Goal: Information Seeking & Learning: Learn about a topic

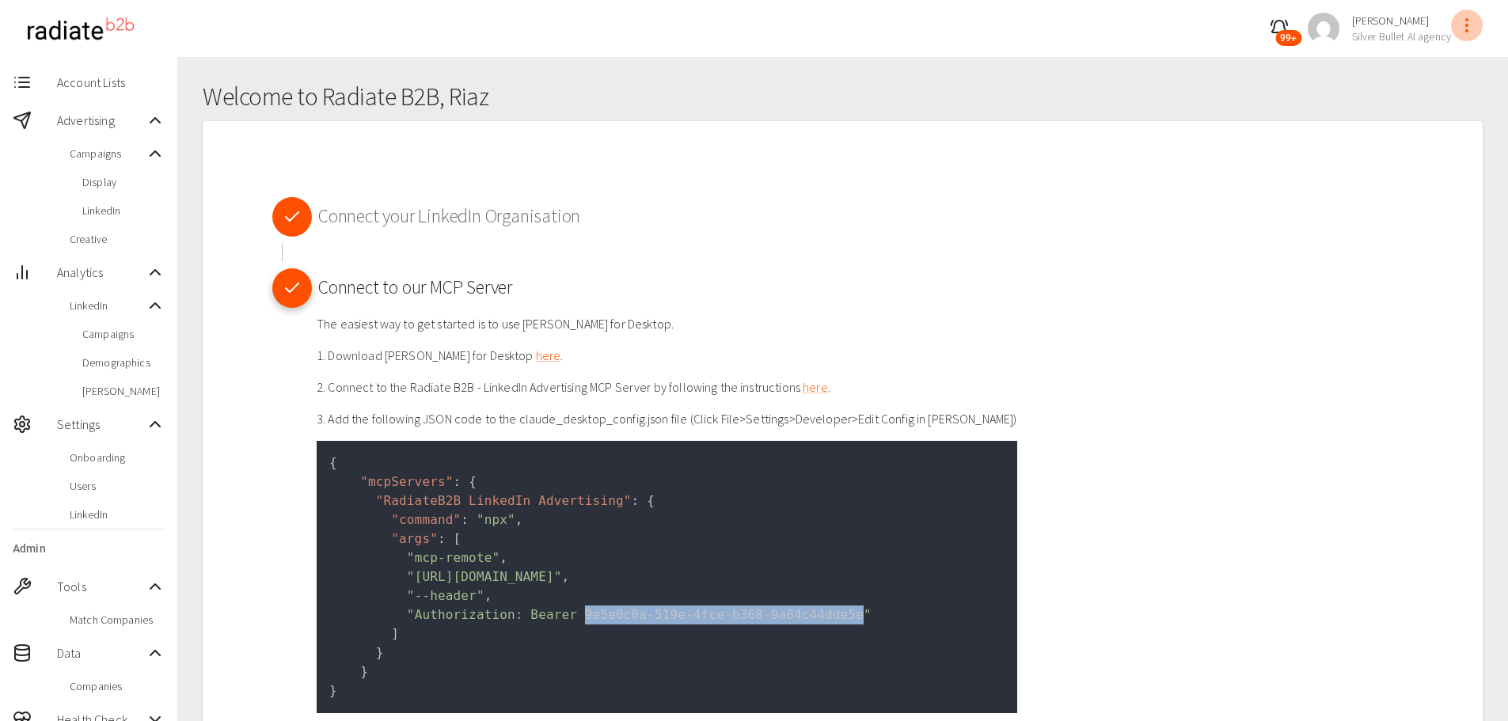
click at [1462, 25] on icon "profile-menu" at bounding box center [1467, 25] width 19 height 19
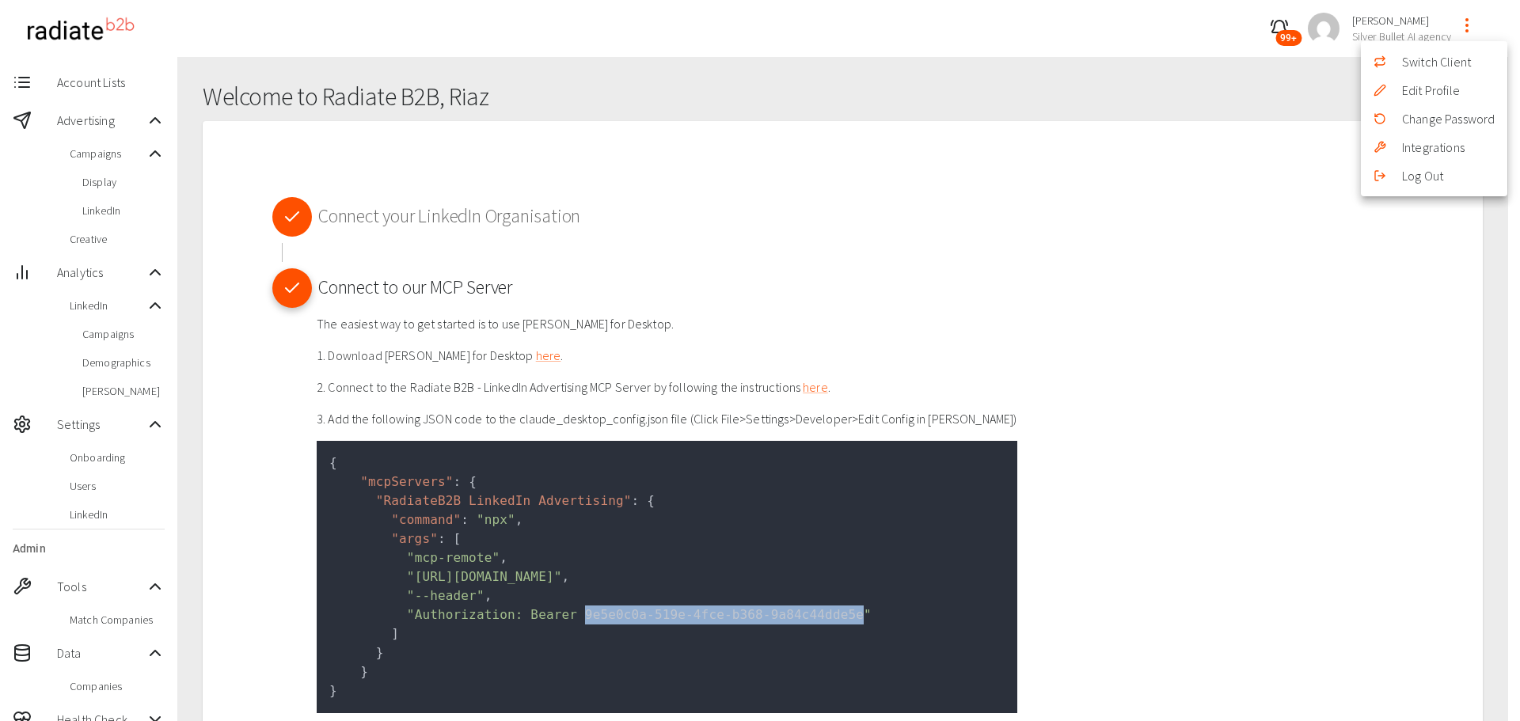
click at [1453, 59] on li "Switch Client" at bounding box center [1434, 62] width 146 height 29
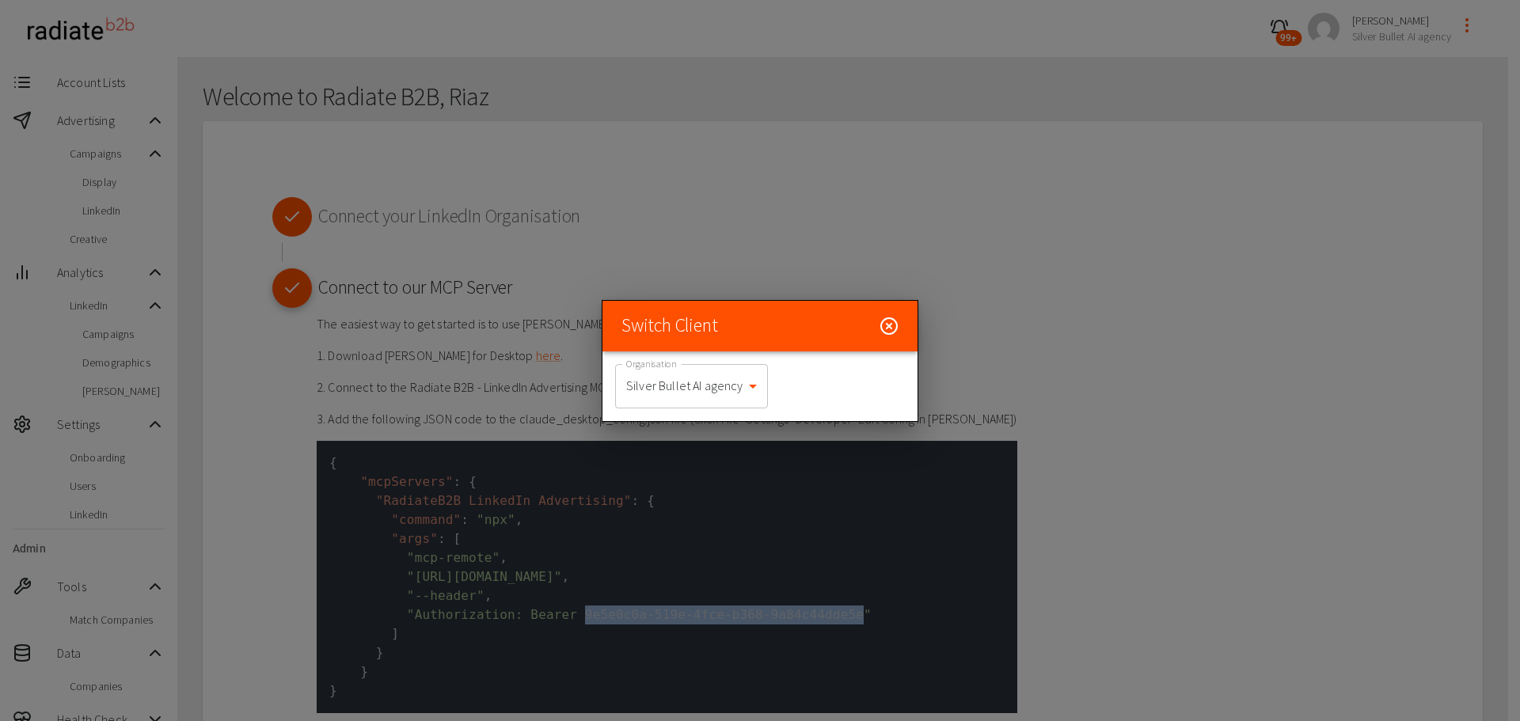
click at [751, 371] on body "99+ Riaz Kanani Silver Bullet AI agency Account Lists Advertising Campaigns Dis…" at bounding box center [760, 426] width 1520 height 853
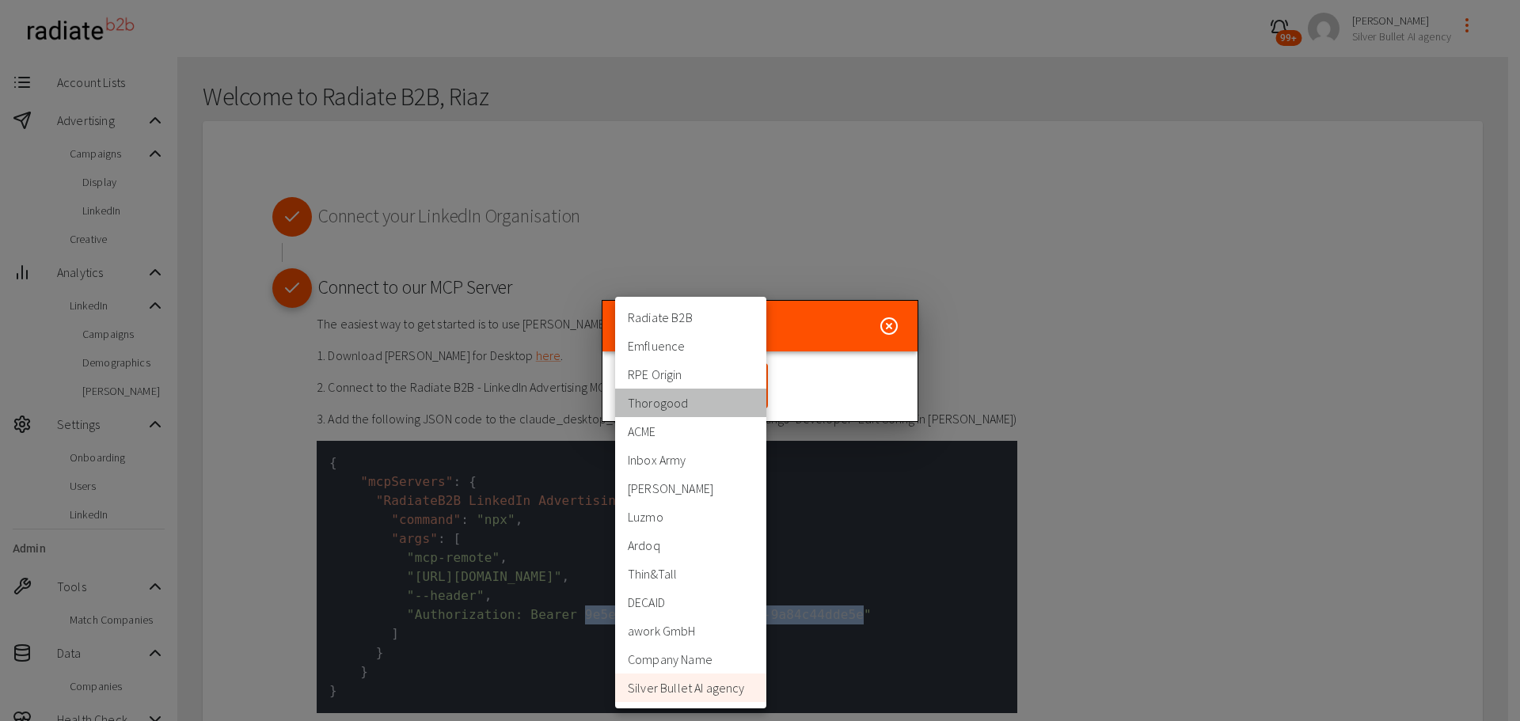
click at [685, 411] on li "Thorogood" at bounding box center [690, 403] width 151 height 29
type input "332"
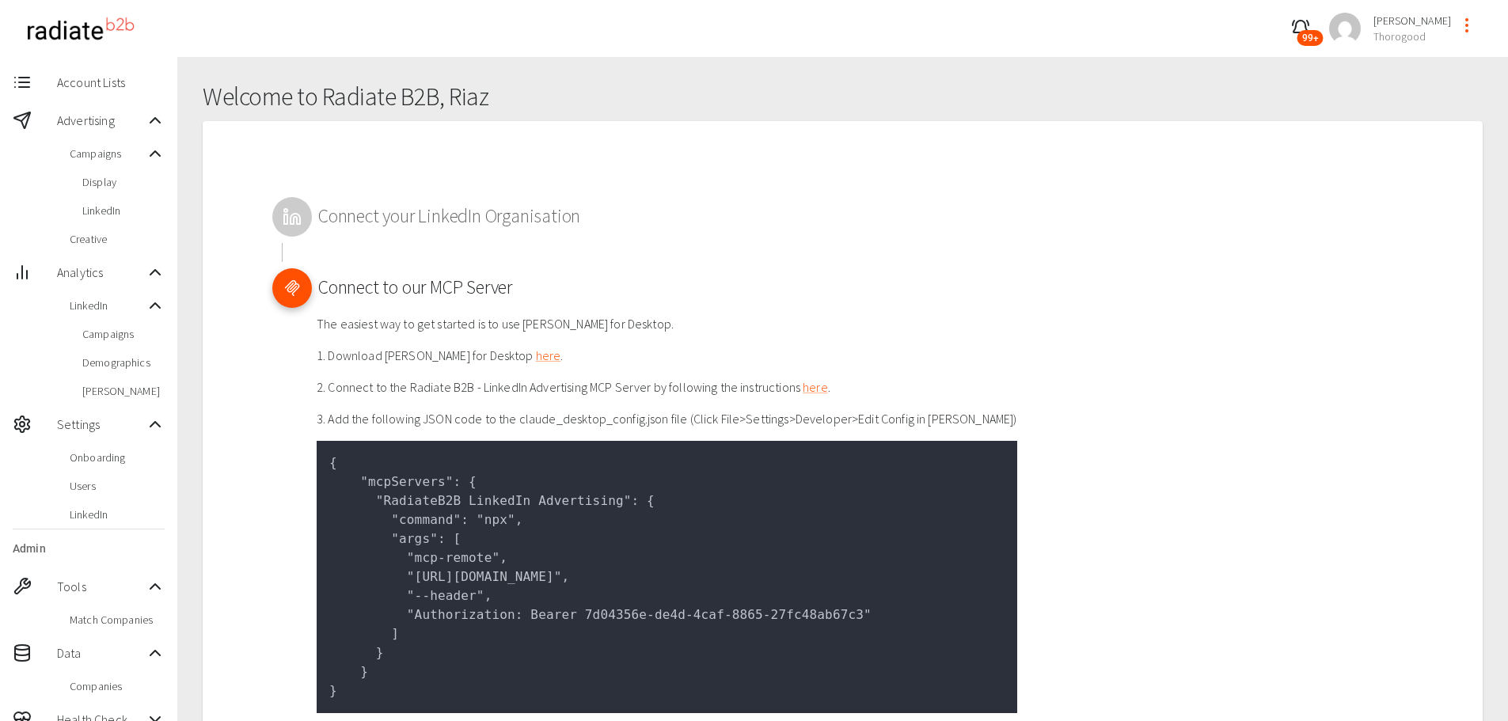
click at [760, 392] on p "2. Connect to the Radiate B2B - LinkedIn Advertising MCP Server by following th…" at bounding box center [667, 387] width 701 height 19
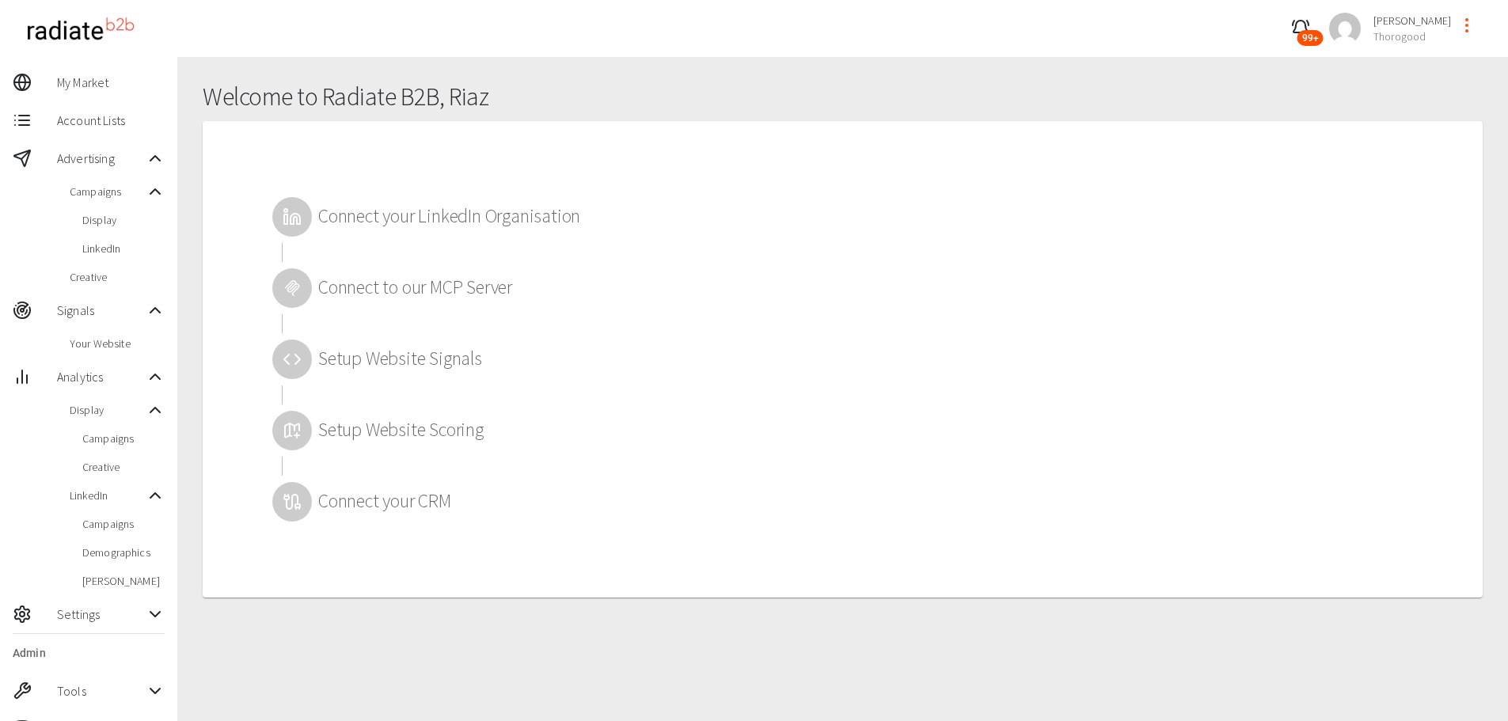
click at [100, 339] on span "Your Website" at bounding box center [117, 344] width 95 height 16
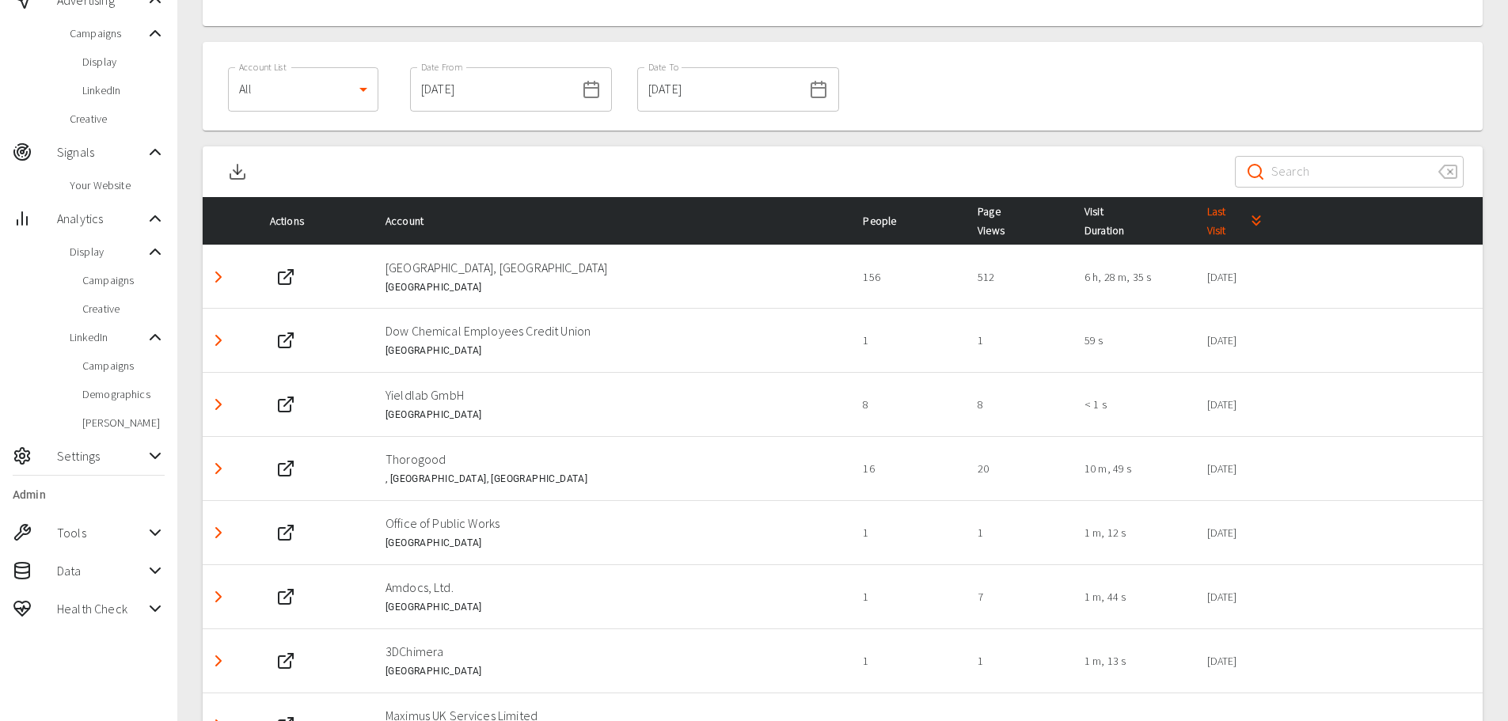
scroll to position [238, 0]
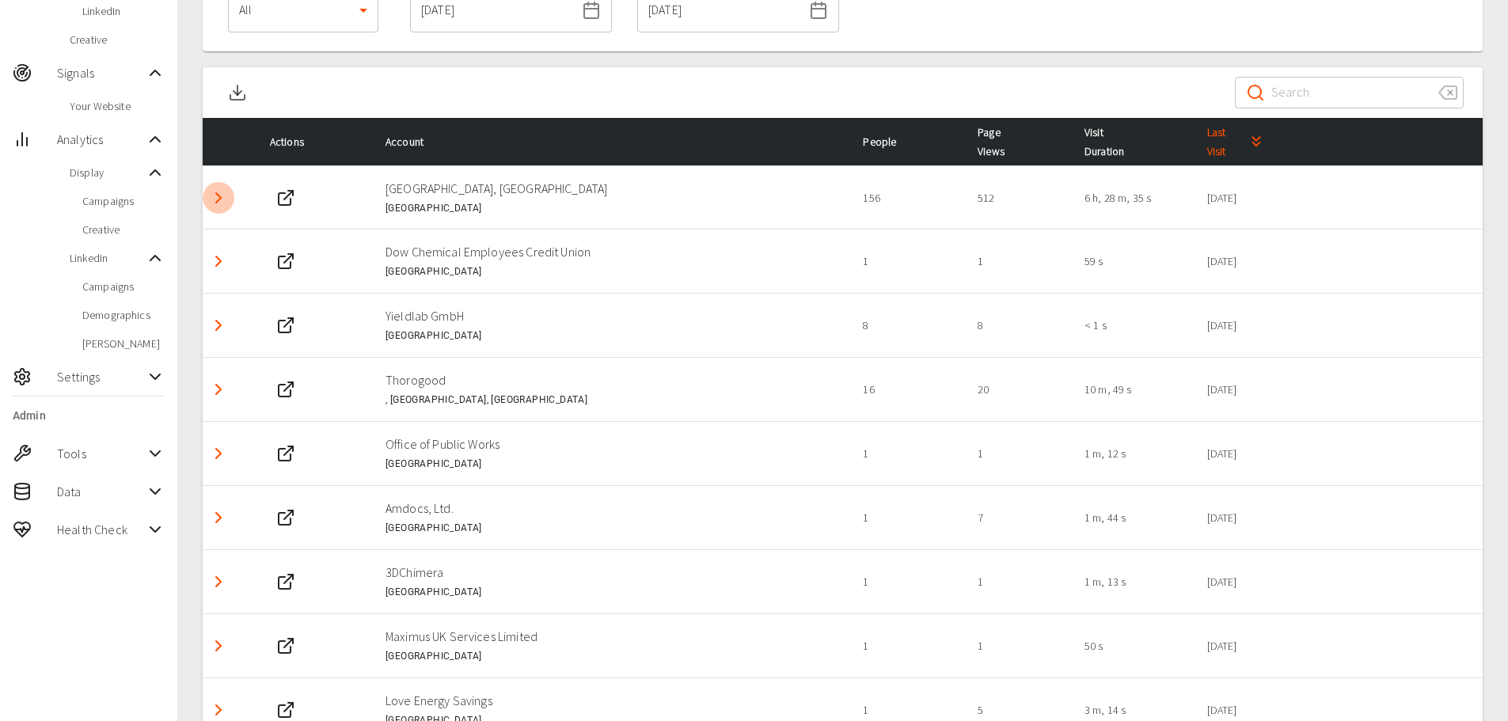
click at [219, 205] on icon "Detail panel visibility toggle" at bounding box center [218, 197] width 19 height 19
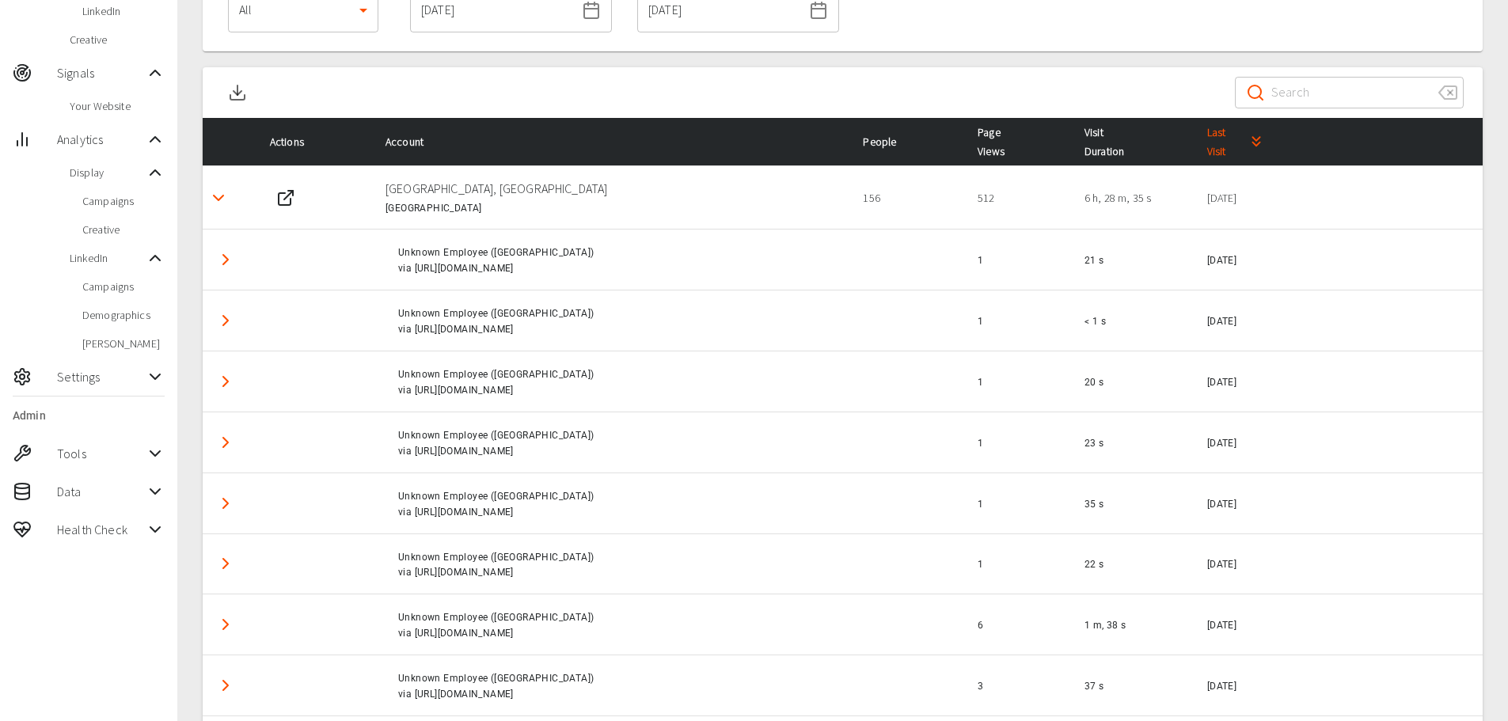
click at [227, 261] on polyline "Detail panel visibility toggle" at bounding box center [225, 260] width 5 height 10
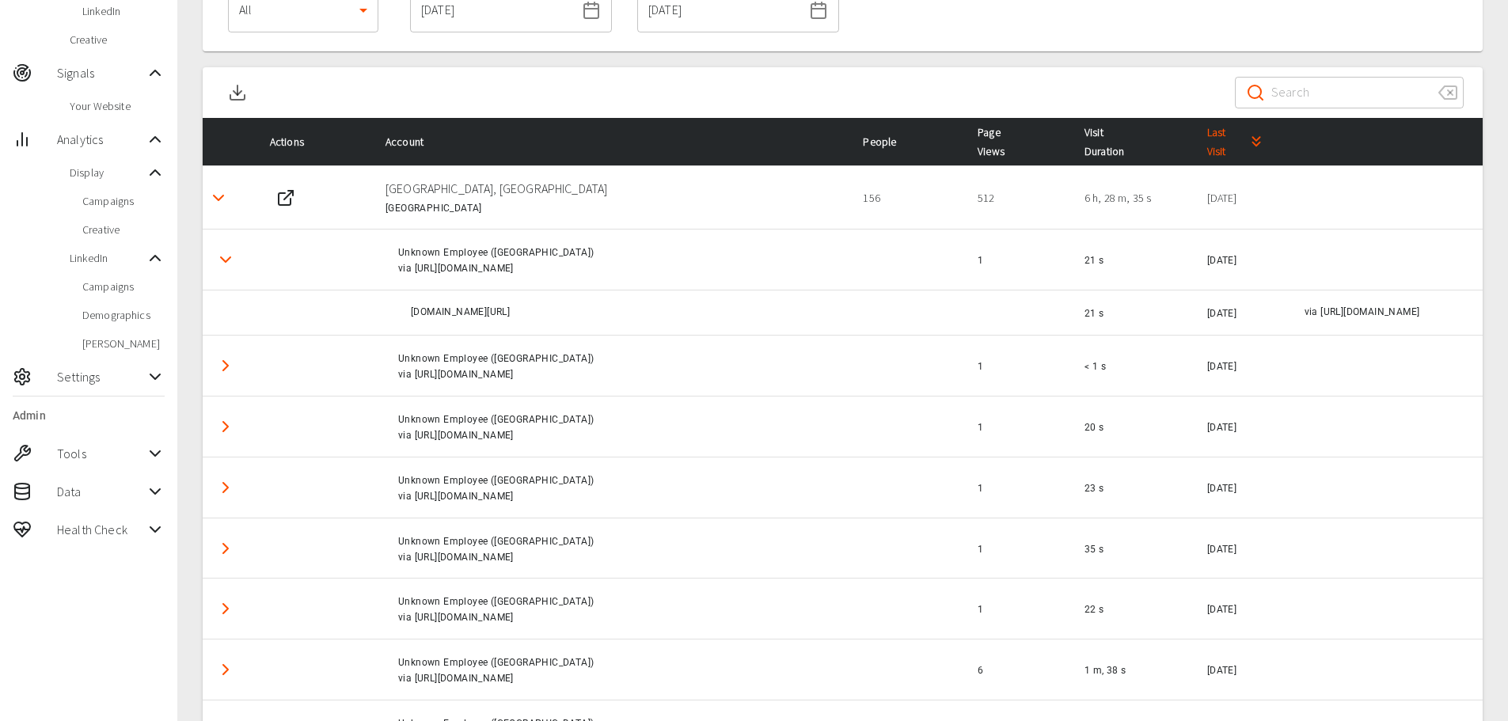
click at [700, 334] on td "[DOMAIN_NAME][URL]" at bounding box center [612, 313] width 478 height 45
click at [700, 315] on div "[DOMAIN_NAME][URL]" at bounding box center [625, 313] width 428 height 16
click at [789, 364] on div "Unknown Employee ([GEOGRAPHIC_DATA]) via [URL][DOMAIN_NAME]" at bounding box center [618, 365] width 440 height 35
click at [763, 362] on div "Unknown Employee ([GEOGRAPHIC_DATA]) via [URL][DOMAIN_NAME]" at bounding box center [618, 365] width 440 height 35
click at [770, 387] on td "Unknown Employee ([GEOGRAPHIC_DATA]) via [URL][DOMAIN_NAME]" at bounding box center [612, 366] width 478 height 61
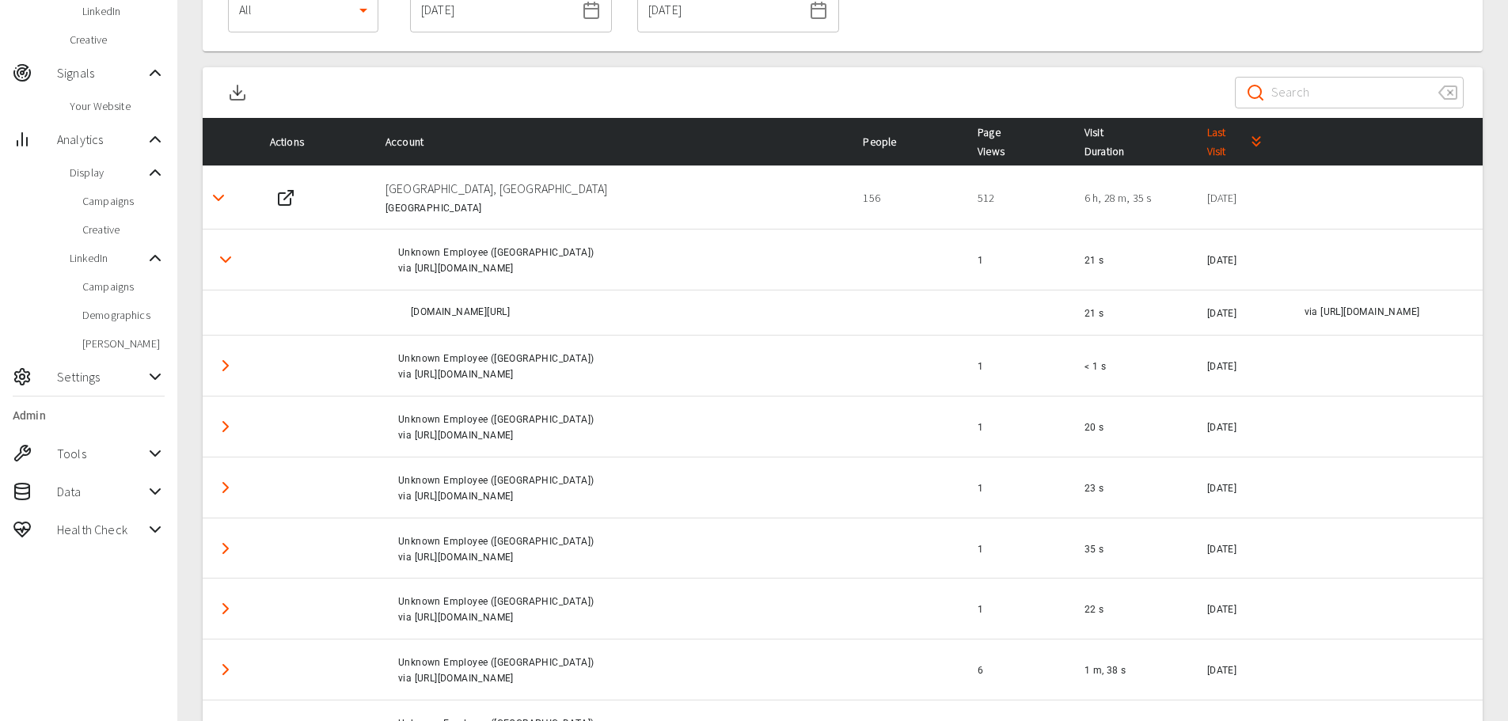
click at [765, 379] on div "via [URL][DOMAIN_NAME]" at bounding box center [618, 375] width 440 height 16
click at [759, 406] on td "Unknown Employee ([GEOGRAPHIC_DATA]) via [URL][DOMAIN_NAME]" at bounding box center [612, 427] width 478 height 61
click at [215, 197] on polyline "Detail panel visibility toggle" at bounding box center [219, 198] width 10 height 5
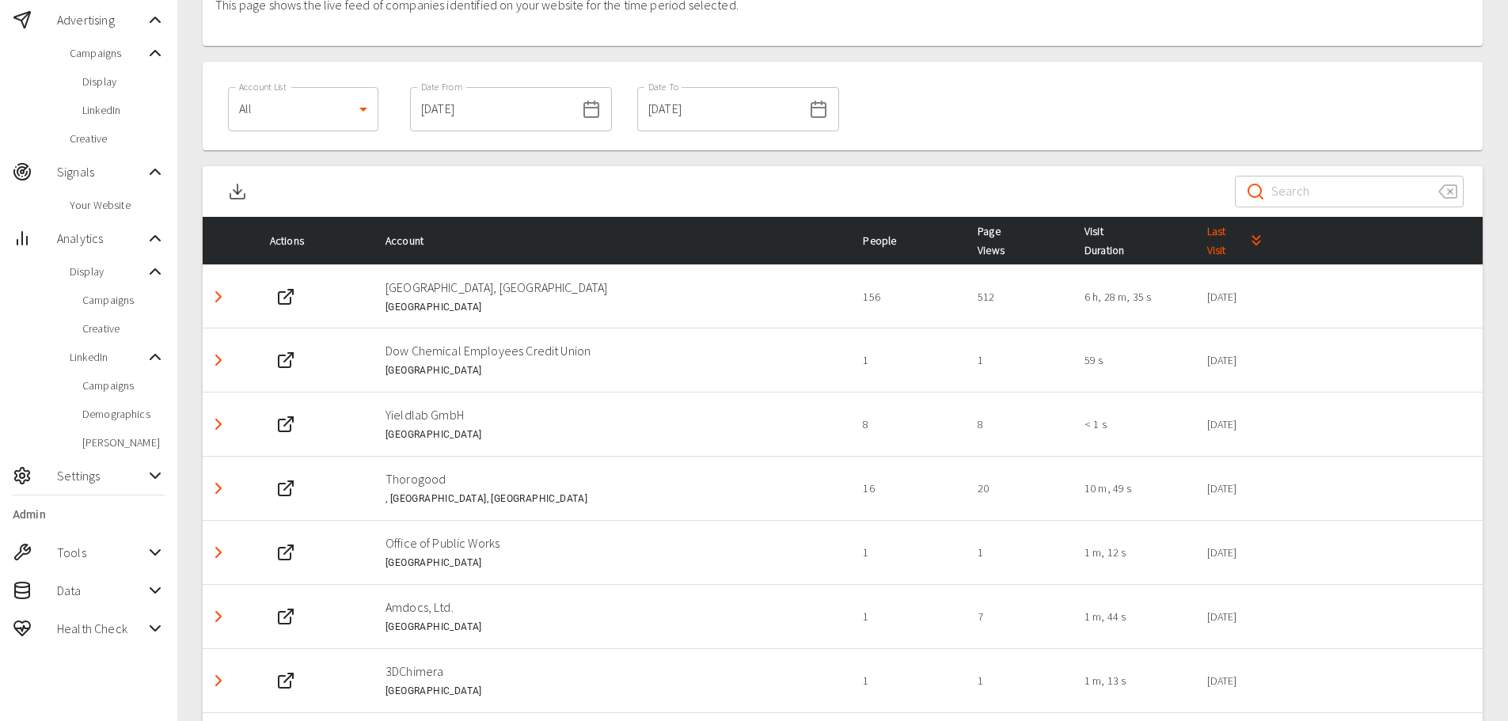
scroll to position [0, 0]
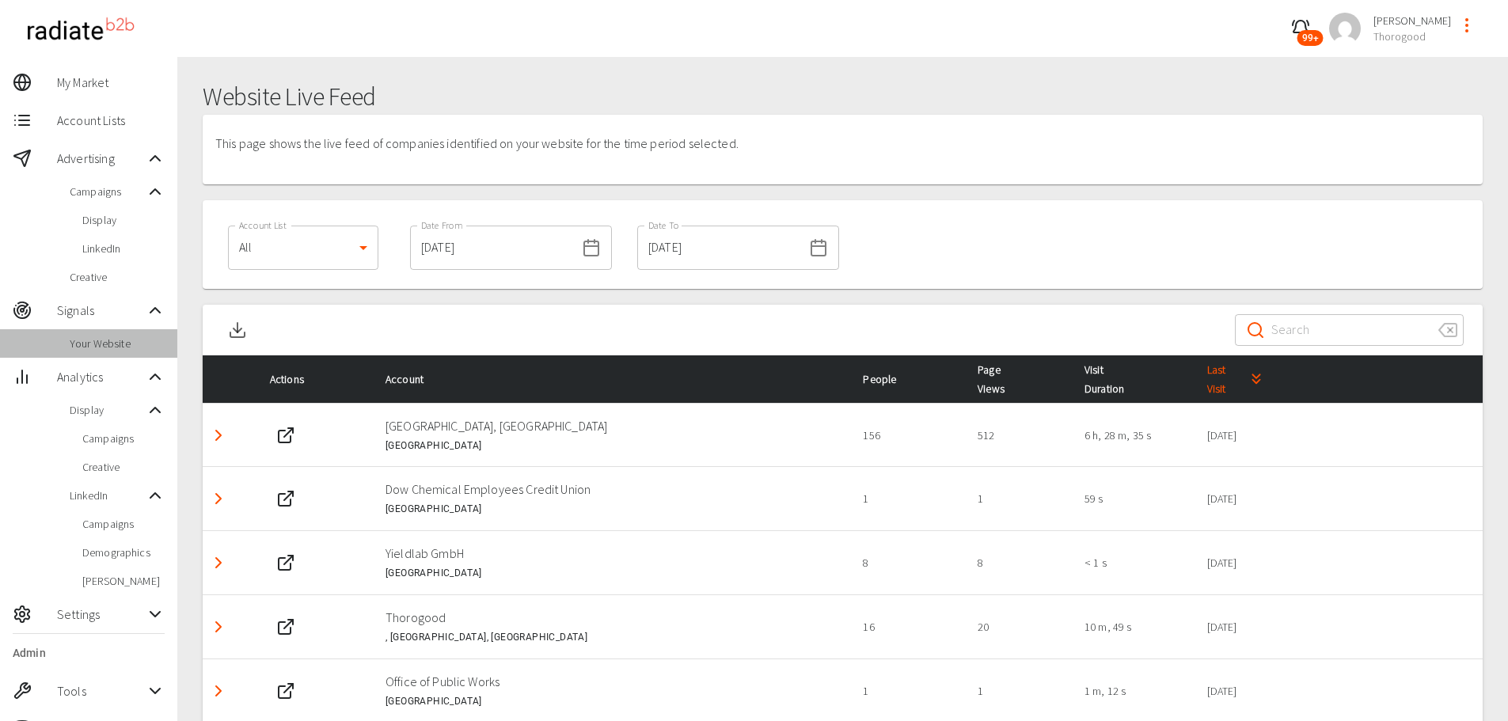
click at [117, 344] on span "Your Website" at bounding box center [117, 344] width 95 height 16
click at [691, 428] on p "[GEOGRAPHIC_DATA], [GEOGRAPHIC_DATA]" at bounding box center [612, 426] width 453 height 19
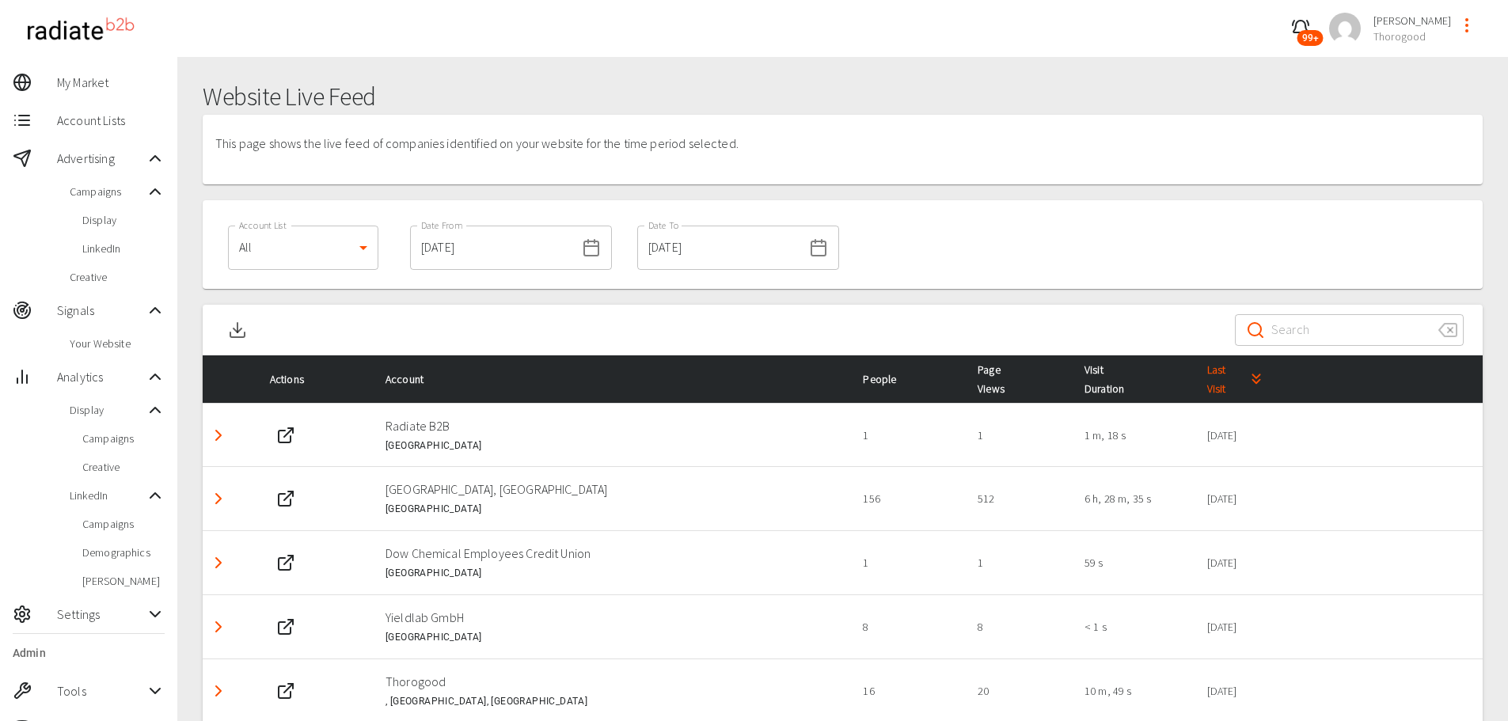
click at [957, 288] on div "Account List All 0 Account List Date From 10/09/2025 Date From Date To 16/09/20…" at bounding box center [843, 244] width 1280 height 89
click at [221, 432] on icon "Detail panel visibility toggle" at bounding box center [218, 435] width 19 height 19
click at [227, 500] on icon "Detail panel visibility toggle" at bounding box center [225, 497] width 19 height 19
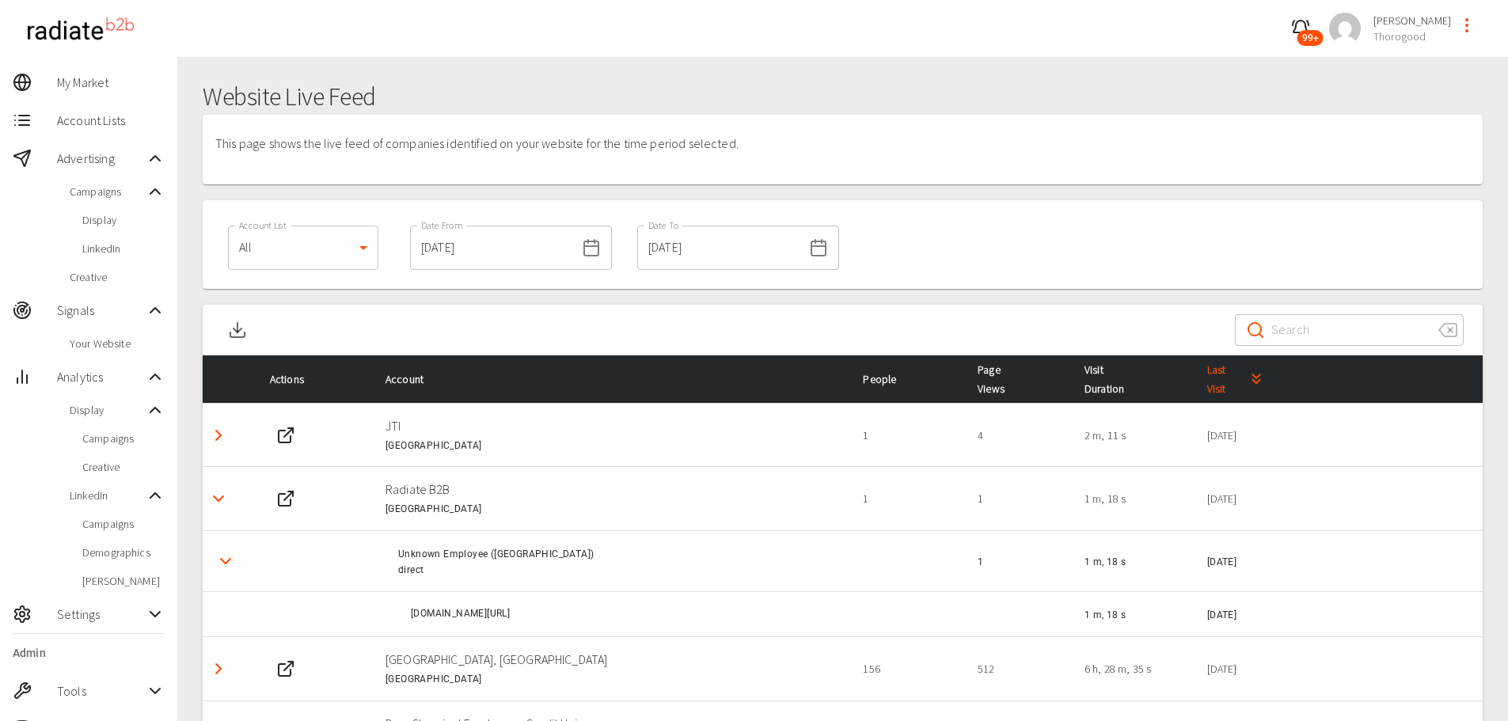
click at [886, 65] on div "Website Live Feed This page shows the live feed of companies identified on your…" at bounding box center [842, 637] width 1331 height 1160
click at [216, 434] on icon "Detail panel visibility toggle" at bounding box center [218, 435] width 19 height 19
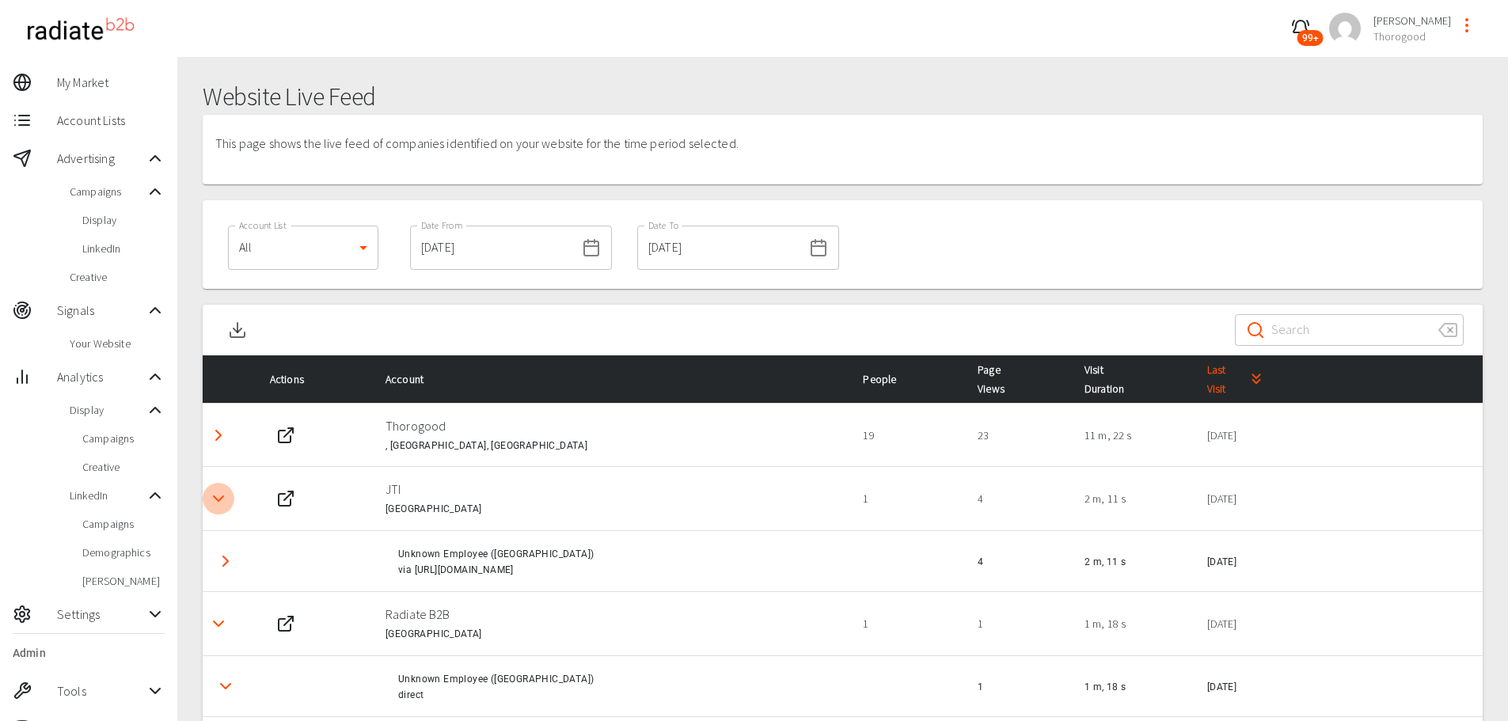
click at [211, 503] on icon "Detail panel visibility toggle" at bounding box center [218, 498] width 19 height 19
click at [217, 496] on polyline "Detail panel visibility toggle" at bounding box center [218, 499] width 5 height 10
click at [230, 557] on icon "Detail panel visibility toggle" at bounding box center [225, 561] width 19 height 19
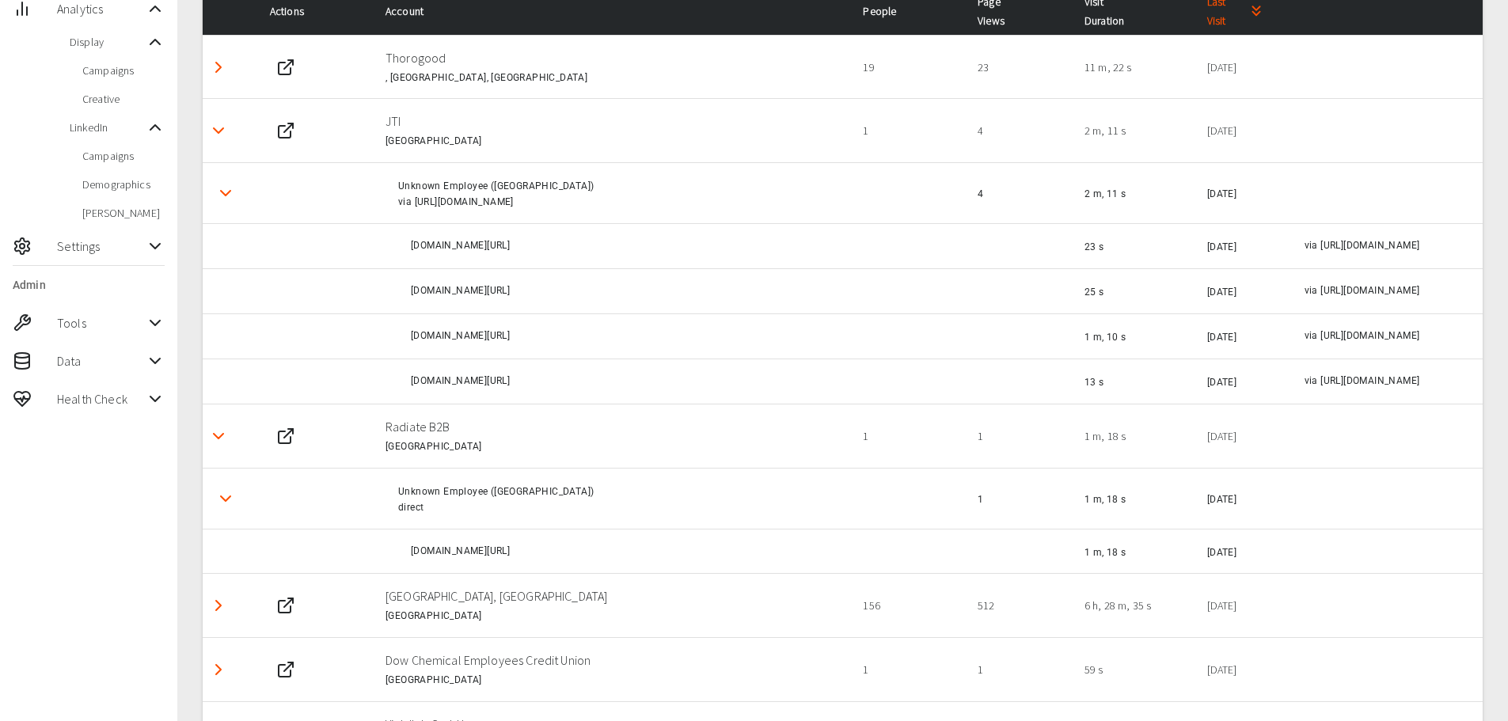
scroll to position [396, 0]
